Goal: Book appointment/travel/reservation

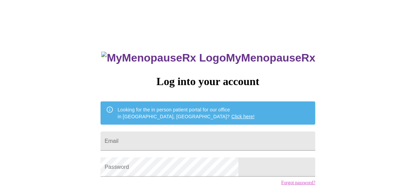
type input "[EMAIL_ADDRESS][DOMAIN_NAME]"
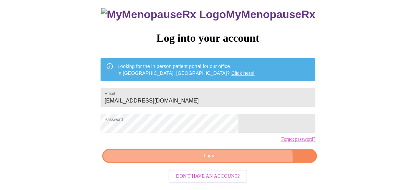
click at [237, 161] on span "Login" at bounding box center [209, 156] width 199 height 9
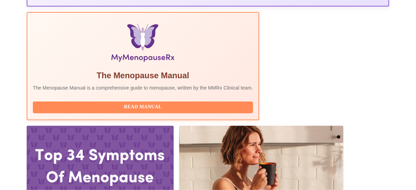
scroll to position [225, 0]
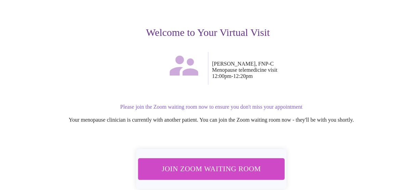
scroll to position [82, 0]
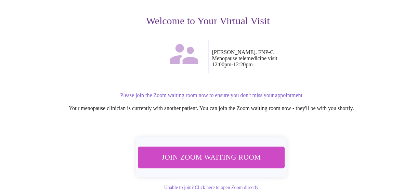
click at [211, 154] on span "Join Zoom Waiting Room" at bounding box center [211, 157] width 129 height 13
